Goal: Task Accomplishment & Management: Complete application form

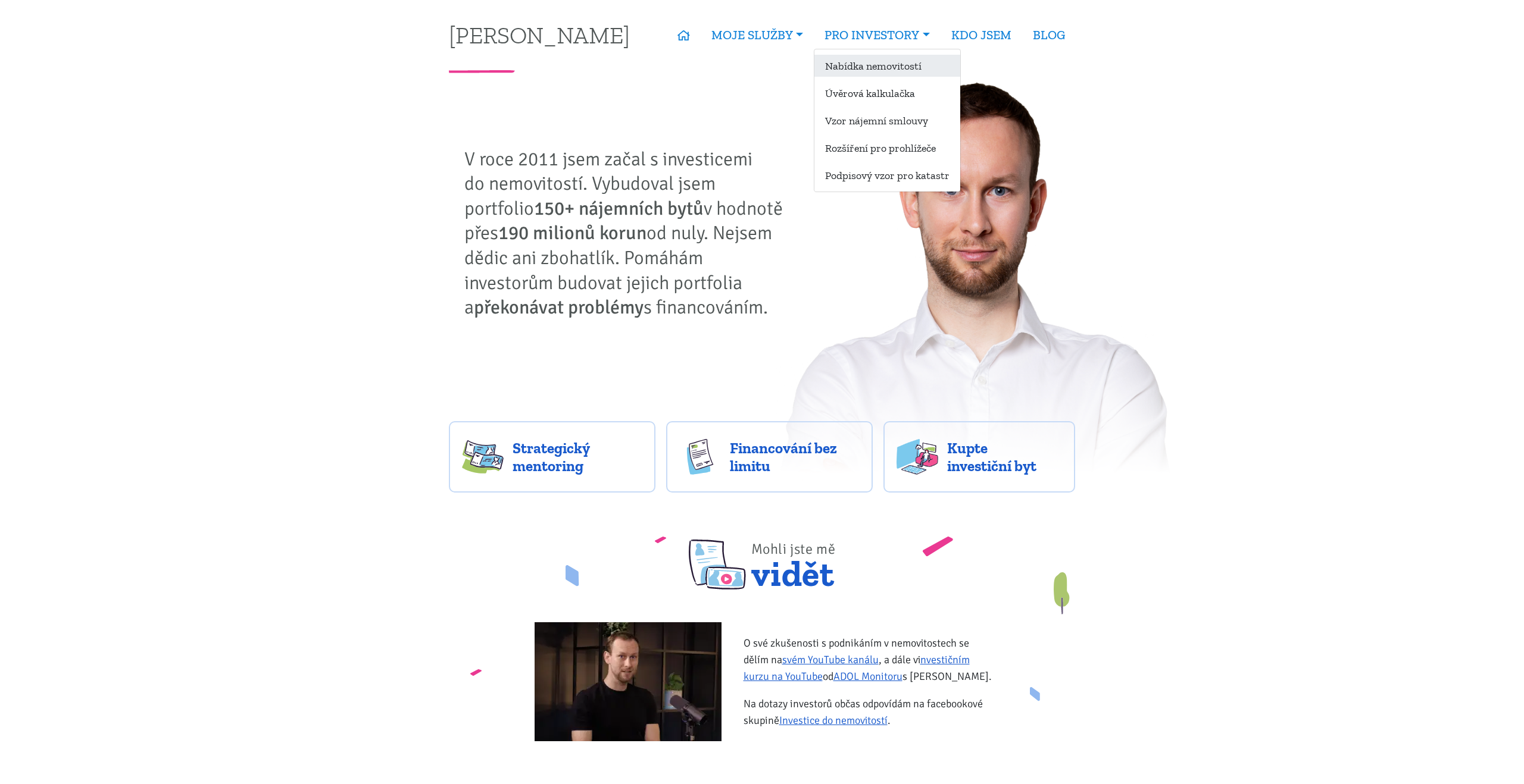
click at [892, 72] on link "Nabídka nemovitostí" at bounding box center [888, 65] width 146 height 22
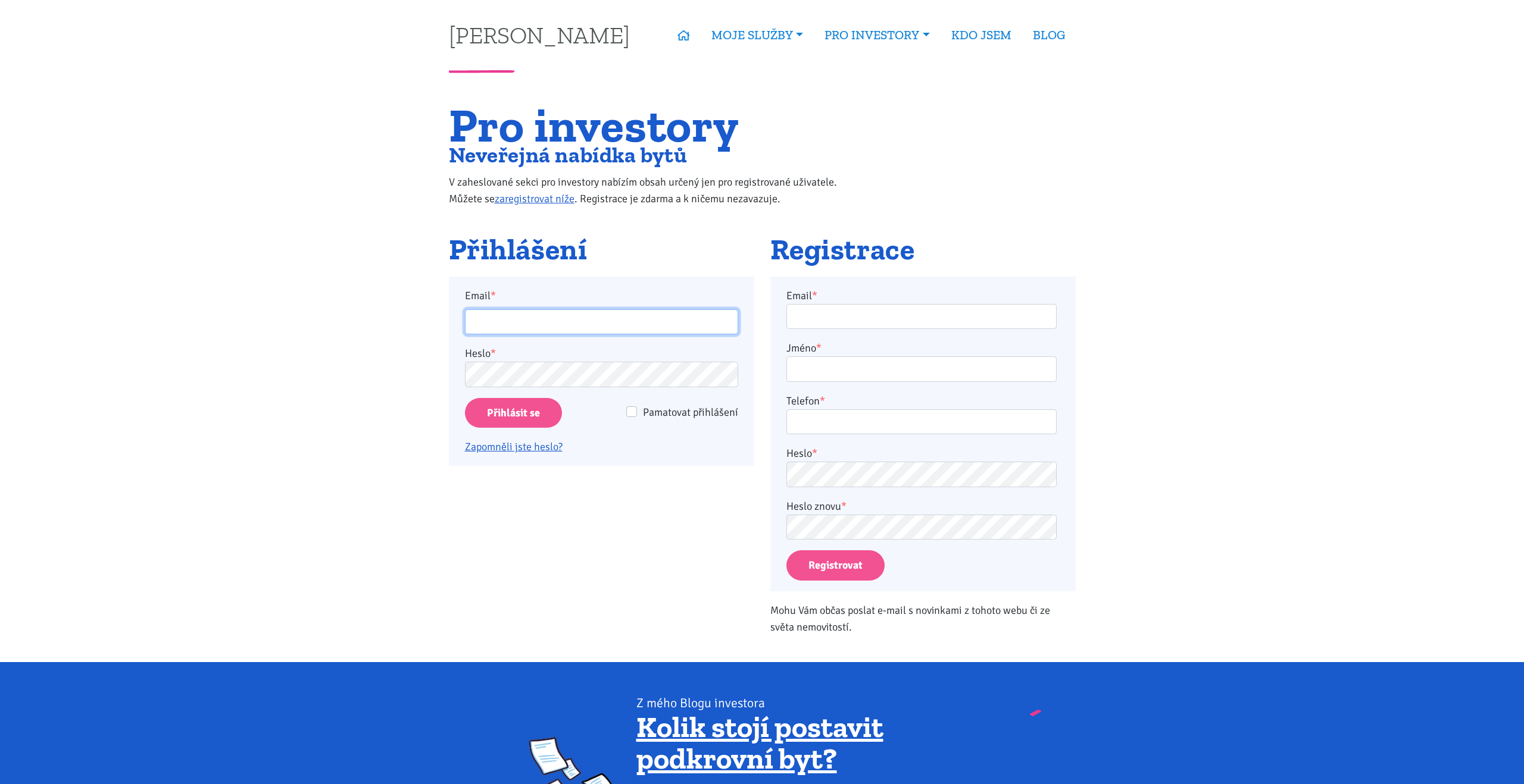
click at [573, 322] on input "Email *" at bounding box center [601, 322] width 273 height 25
type input "[EMAIL_ADDRESS][PERSON_NAME][DOMAIN_NAME]"
